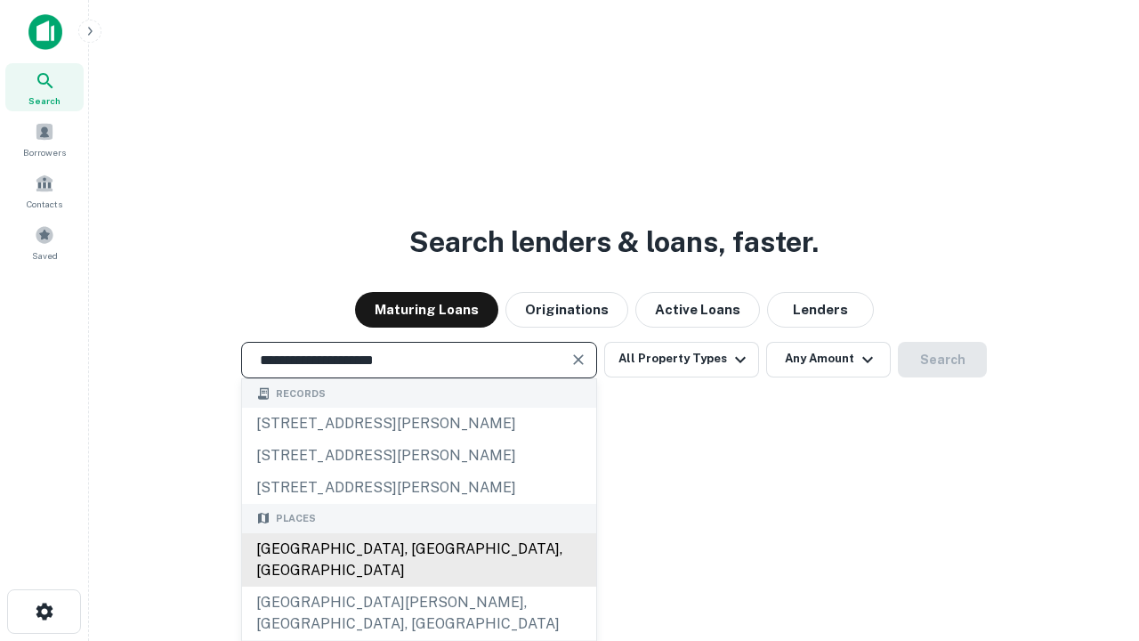
click at [418, 586] on div "[GEOGRAPHIC_DATA], [GEOGRAPHIC_DATA], [GEOGRAPHIC_DATA]" at bounding box center [419, 559] width 354 height 53
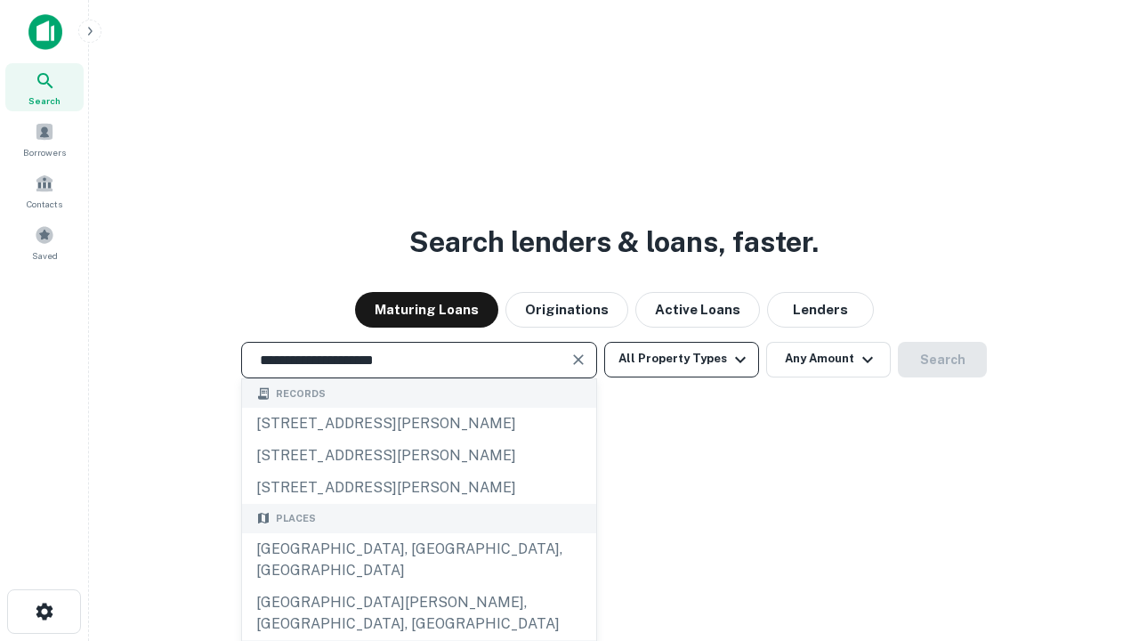
click at [682, 359] on button "All Property Types" at bounding box center [681, 360] width 155 height 36
type input "**********"
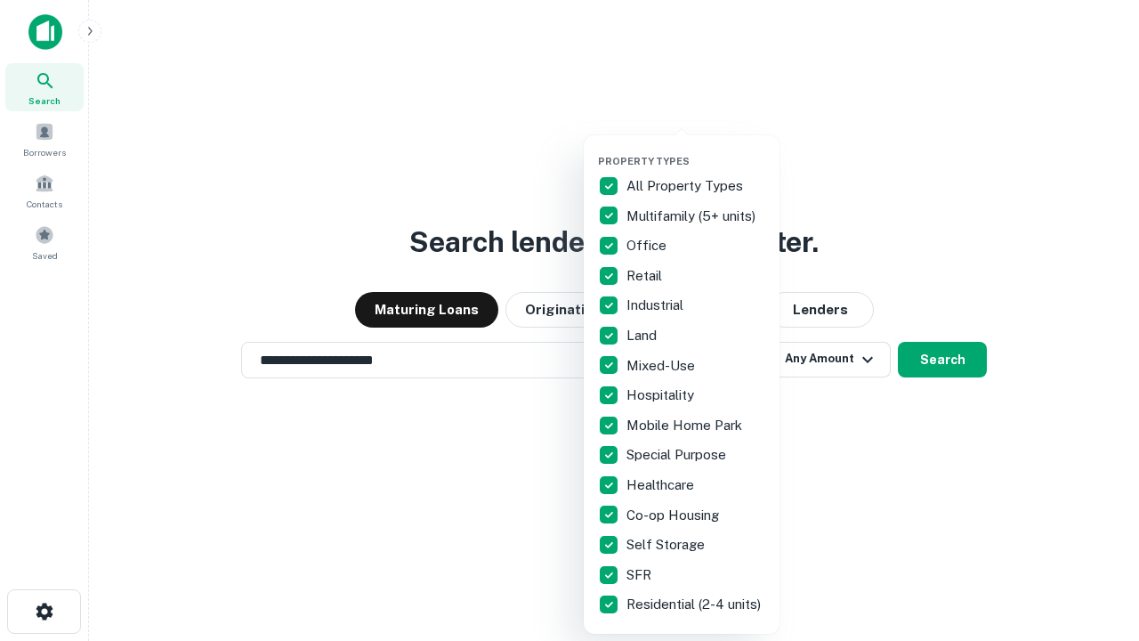
click at [696, 150] on button "button" at bounding box center [696, 150] width 196 height 1
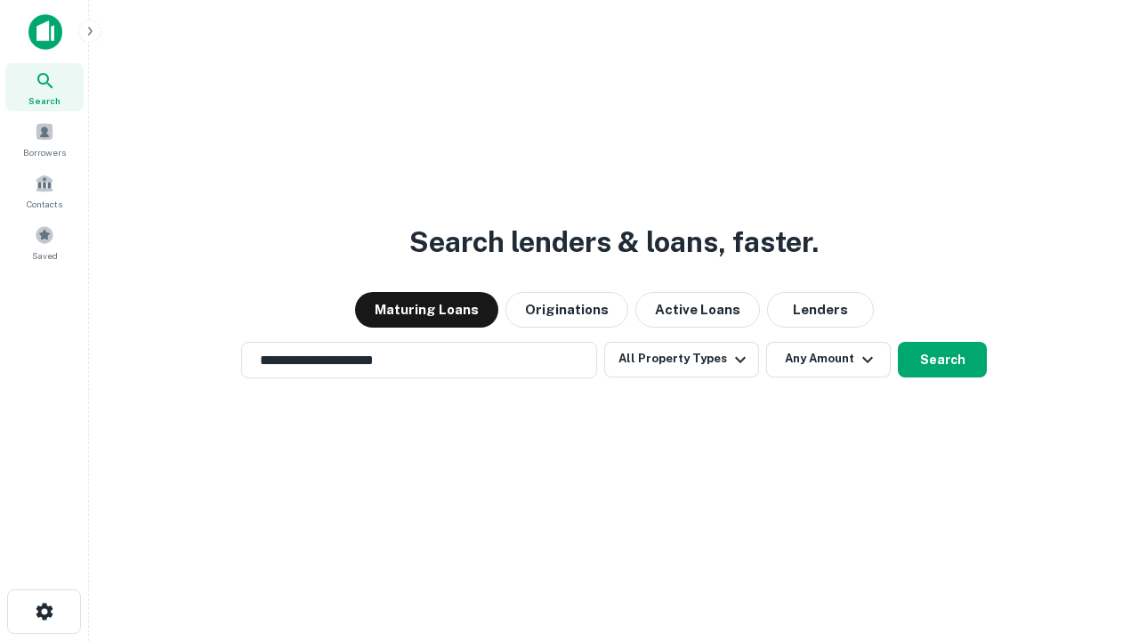
scroll to position [11, 214]
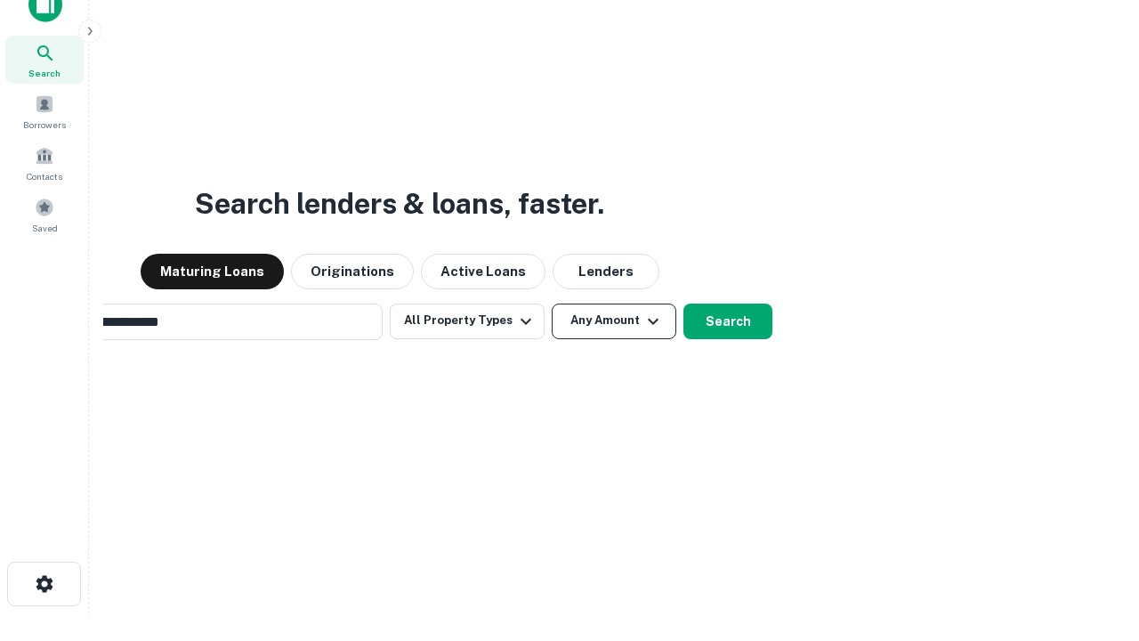
click at [552, 303] on button "Any Amount" at bounding box center [614, 321] width 125 height 36
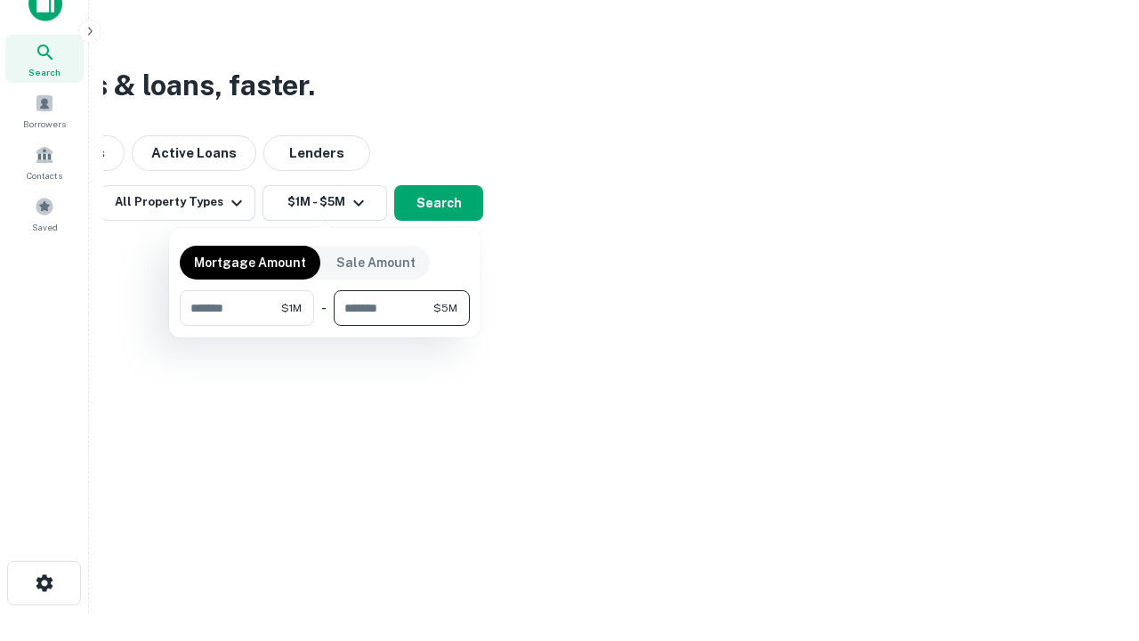
type input "*******"
click at [325, 326] on button "button" at bounding box center [325, 326] width 290 height 1
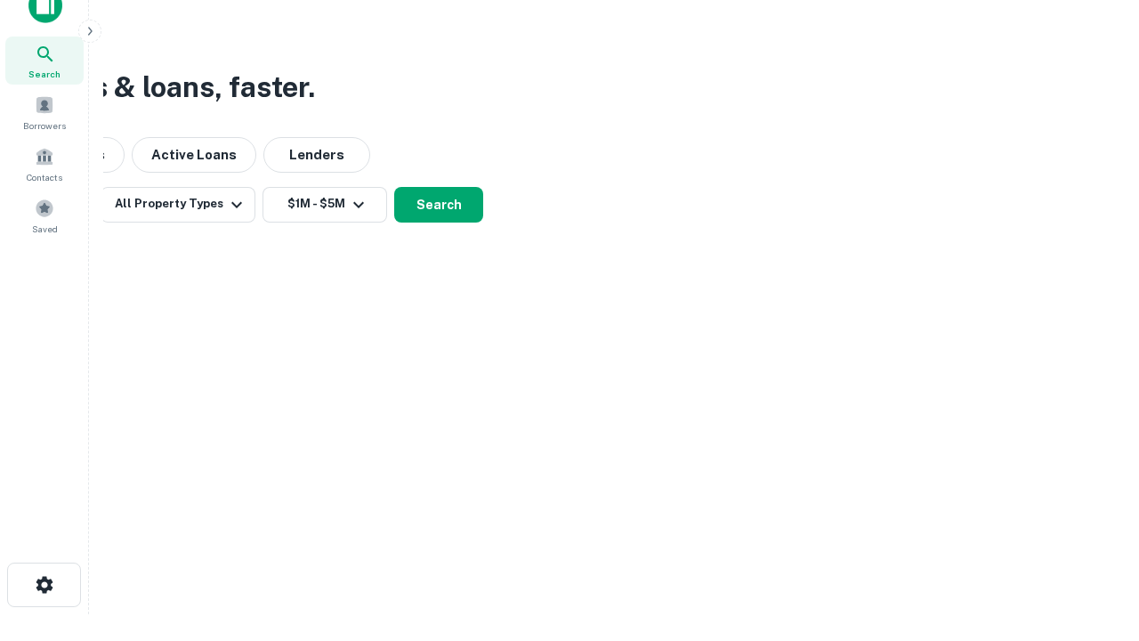
scroll to position [11, 328]
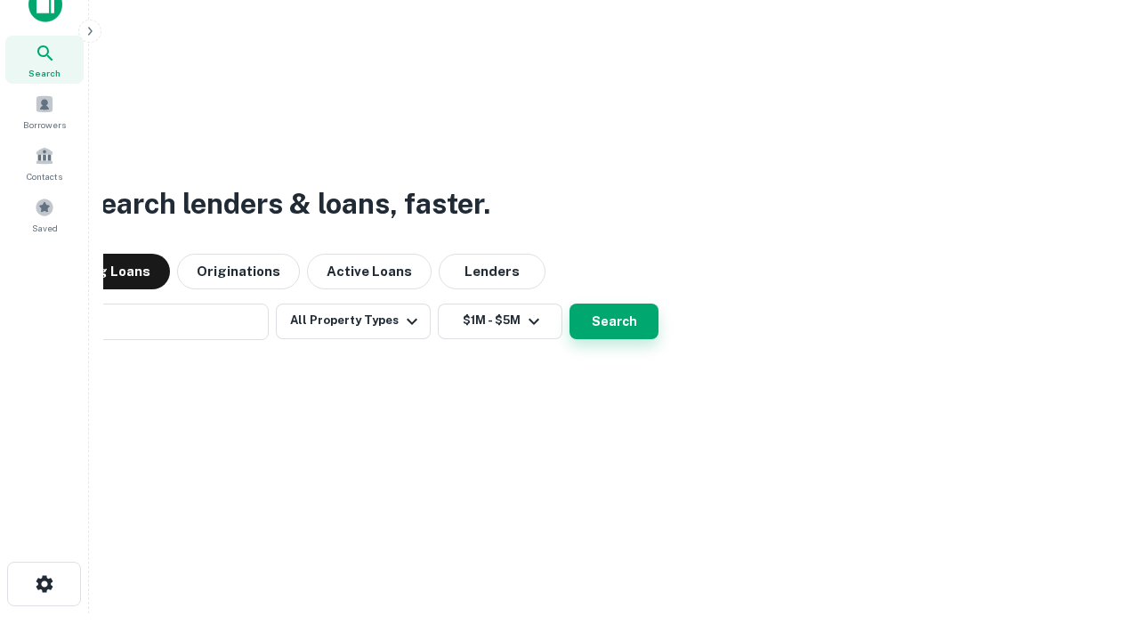
click at [570, 303] on button "Search" at bounding box center [614, 321] width 89 height 36
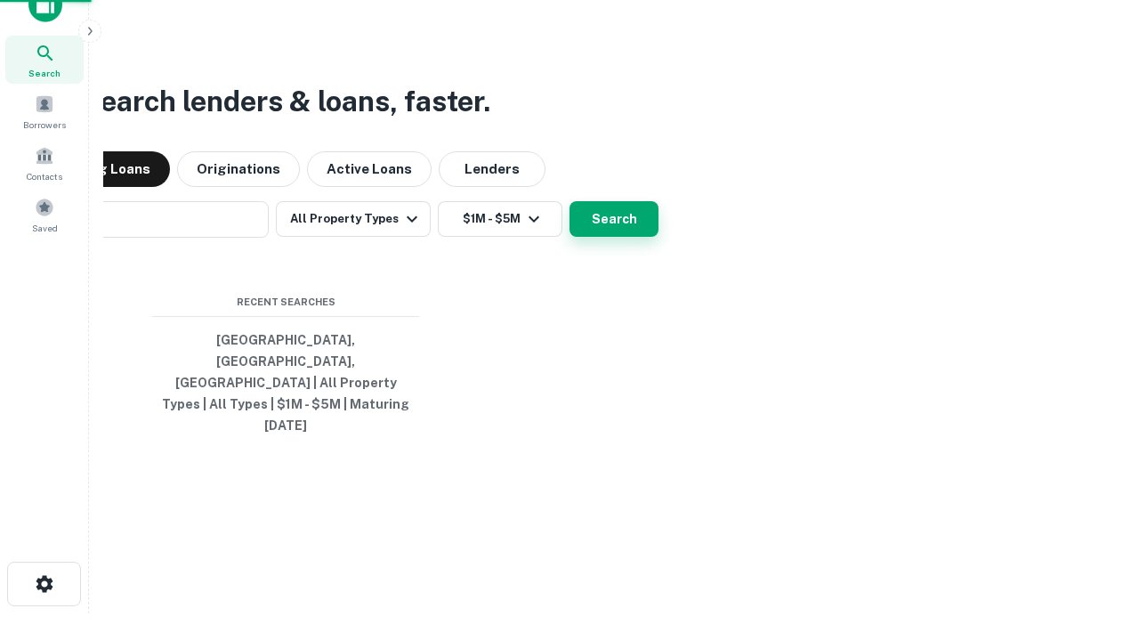
scroll to position [28, 0]
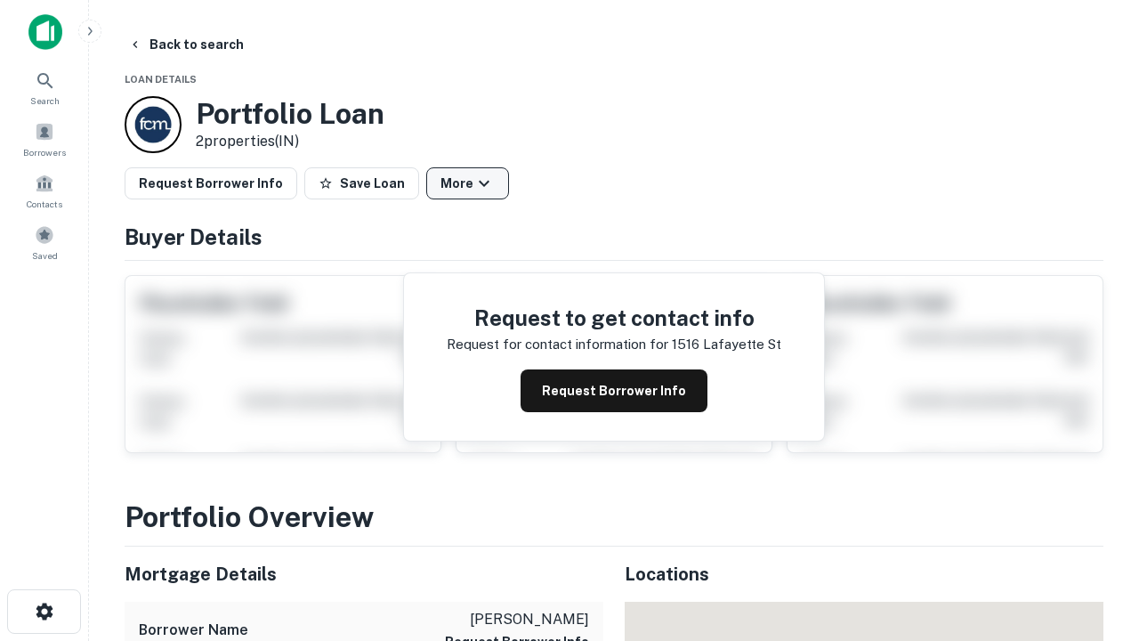
click at [467, 183] on button "More" at bounding box center [467, 183] width 83 height 32
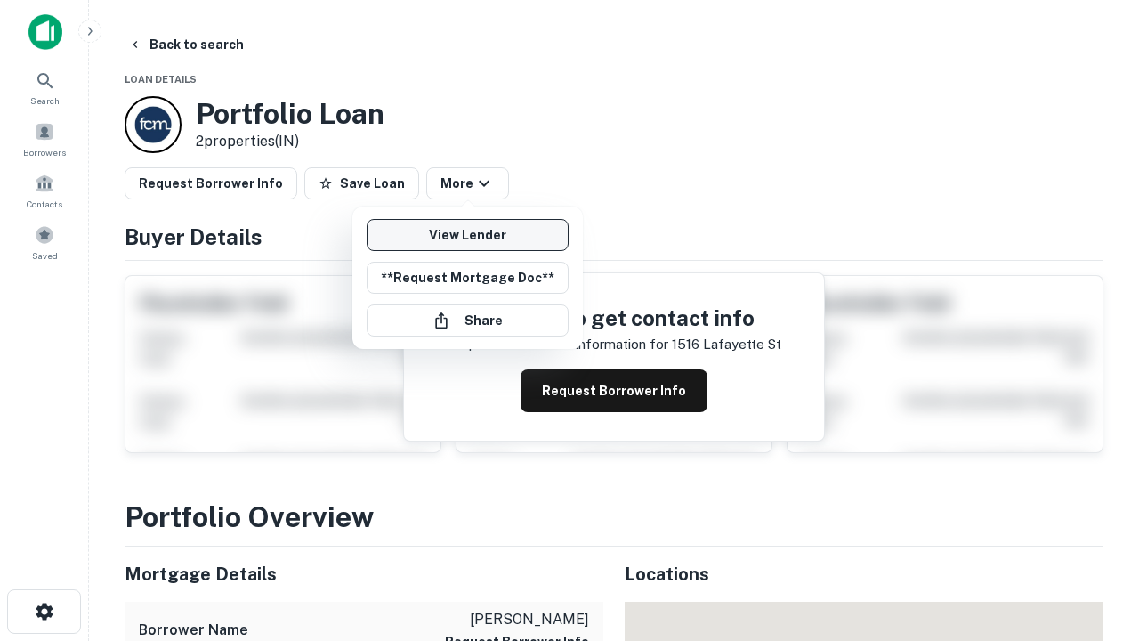
click at [467, 235] on link "View Lender" at bounding box center [468, 235] width 202 height 32
